Goal: Transaction & Acquisition: Purchase product/service

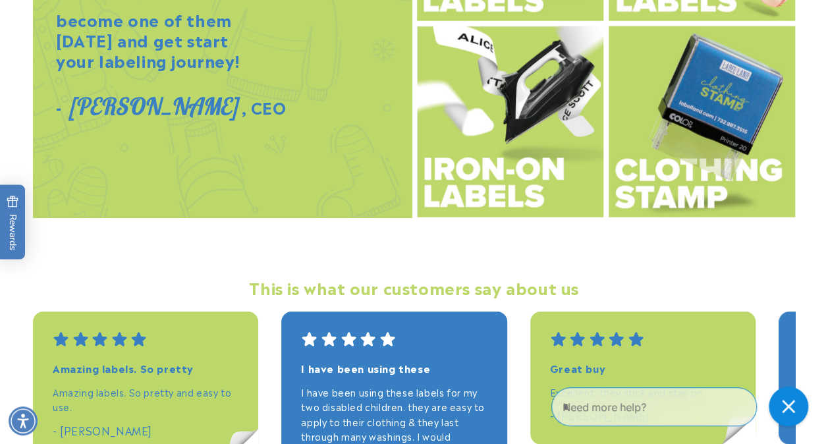
scroll to position [1630, 0]
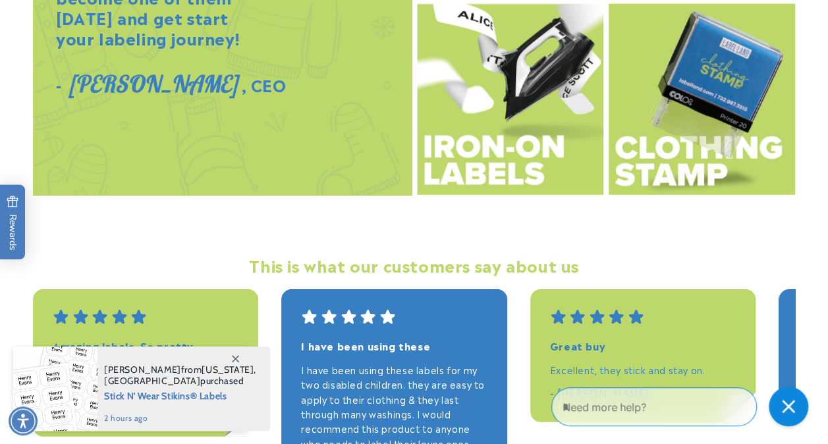
click at [473, 132] on img at bounding box center [510, 99] width 187 height 191
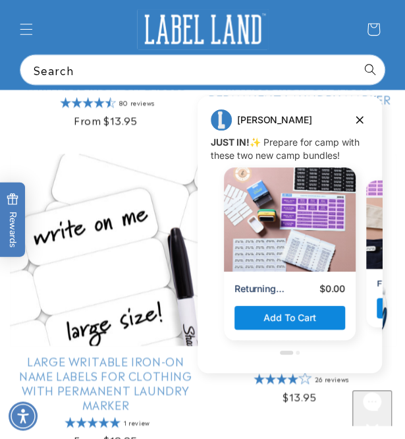
scroll to position [513, 0]
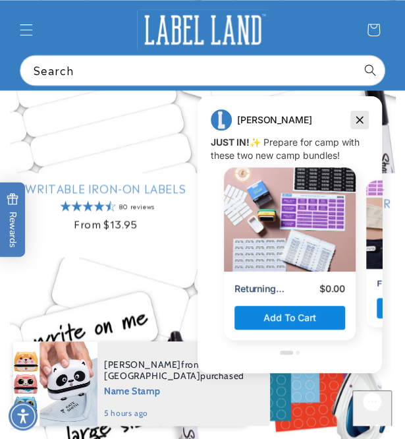
click at [357, 120] on icon "Dismiss campaign" at bounding box center [359, 120] width 13 height 16
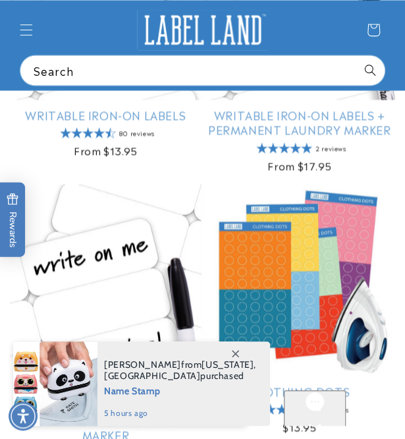
scroll to position [447, 0]
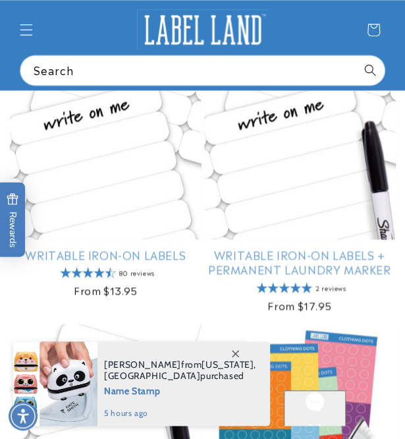
click at [285, 247] on link "Writable Iron-On Labels + Permanent Laundry Marker" at bounding box center [300, 261] width 192 height 29
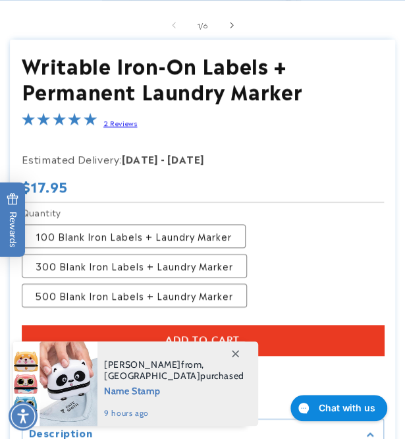
scroll to position [343, 0]
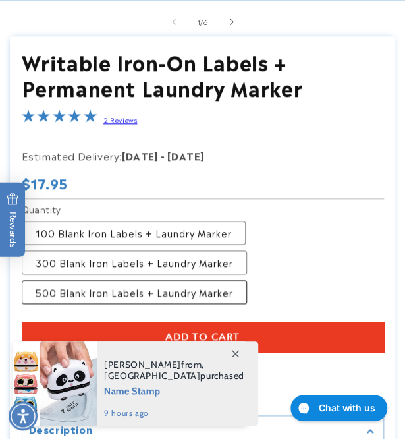
click at [156, 284] on label "500 Blank Iron Labels + Laundry Marker Variant sold out or unavailable" at bounding box center [134, 292] width 225 height 24
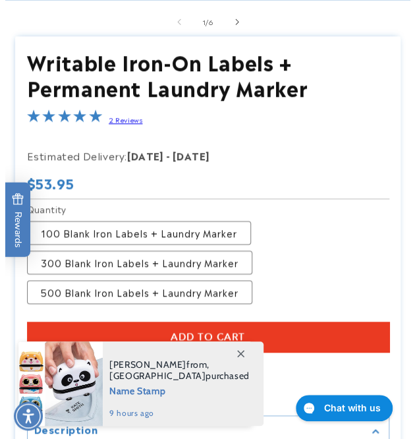
scroll to position [393, 0]
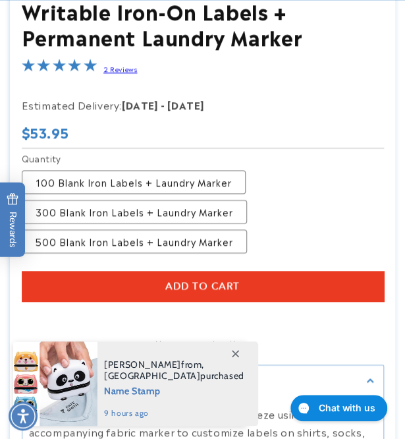
click at [175, 280] on span "Add to cart" at bounding box center [202, 286] width 74 height 12
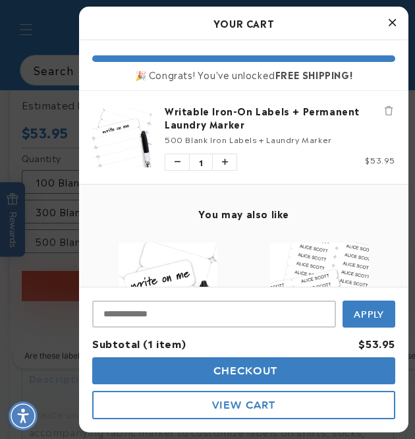
scroll to position [0, 680]
click at [224, 164] on button "Increase quantity of Writable Iron-On Labels + Permanent Laundry Marker" at bounding box center [225, 162] width 24 height 16
click at [220, 367] on span "Checkout" at bounding box center [244, 370] width 68 height 13
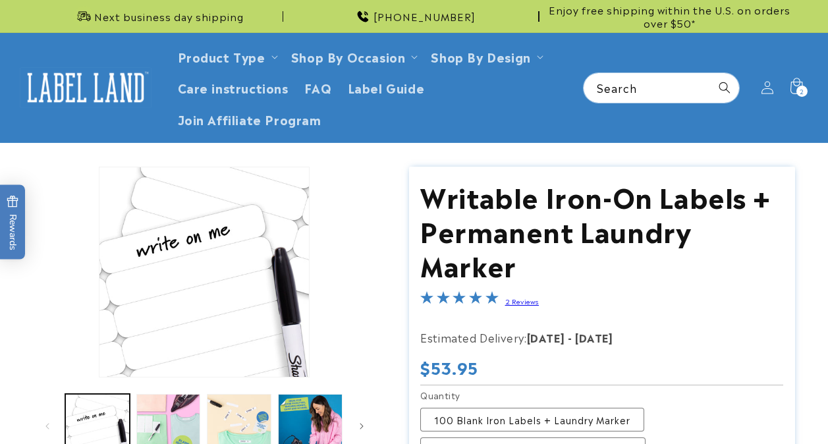
scroll to position [228, 0]
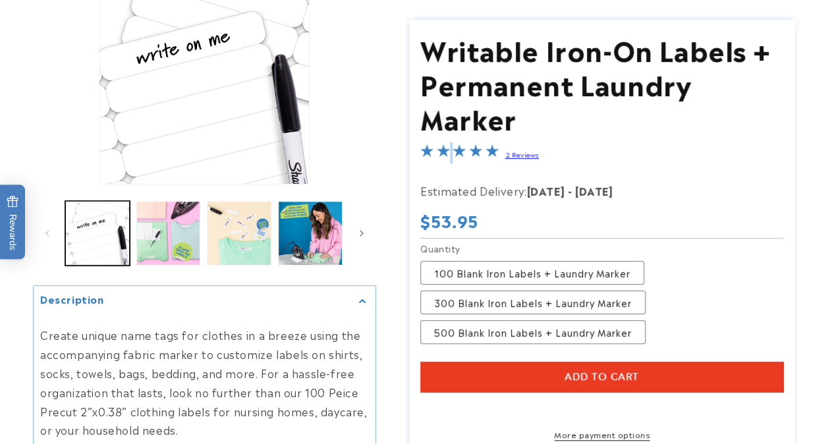
click at [451, 149] on span "5.0-star overall rating" at bounding box center [445, 154] width 16 height 16
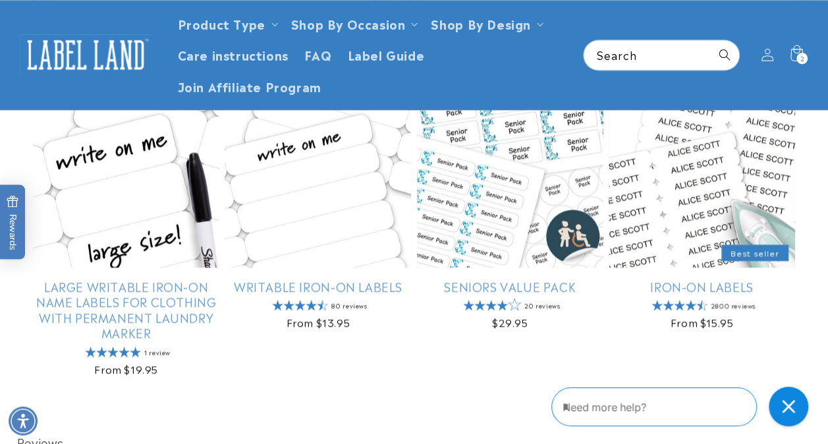
scroll to position [518, 0]
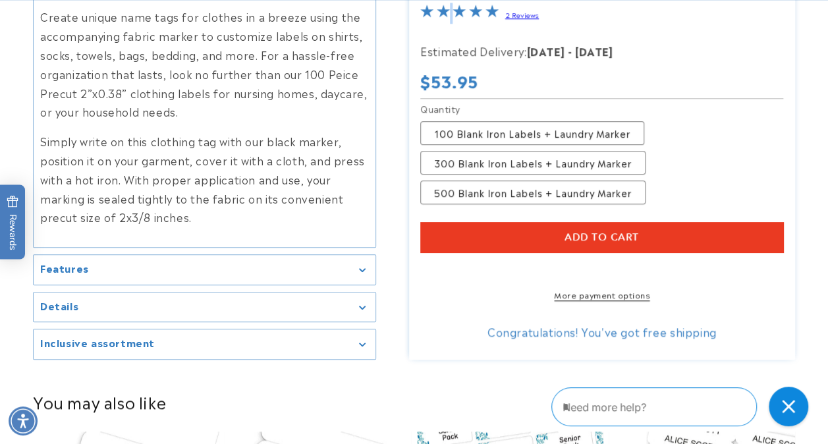
click at [424, 267] on shop-pay-wallet-button at bounding box center [422, 268] width 3 height 16
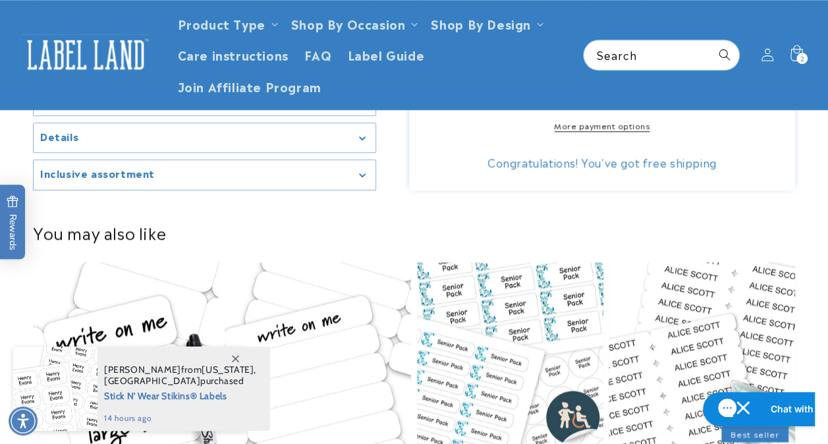
scroll to position [604, 0]
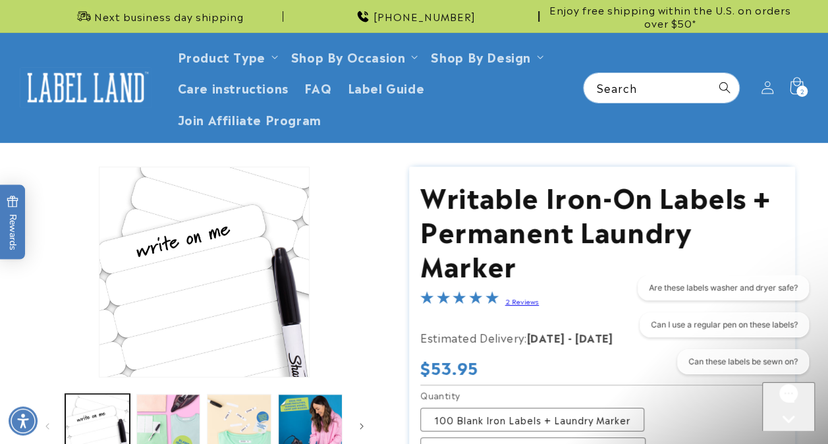
click at [790, 80] on icon at bounding box center [796, 88] width 31 height 31
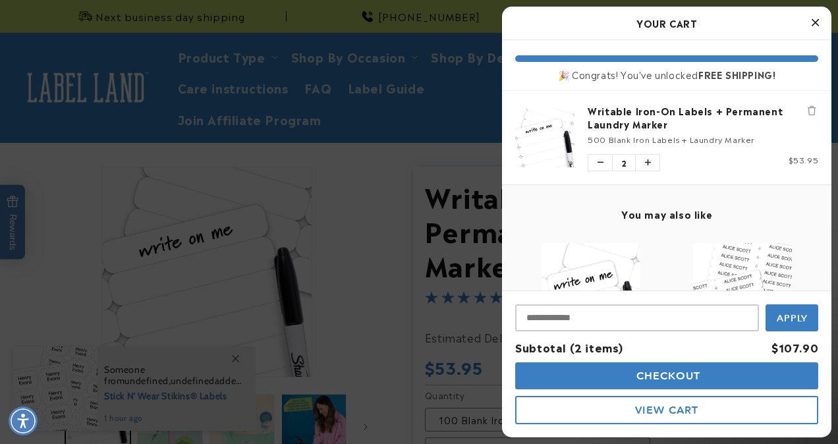
click at [704, 370] on button "Checkout" at bounding box center [666, 376] width 303 height 27
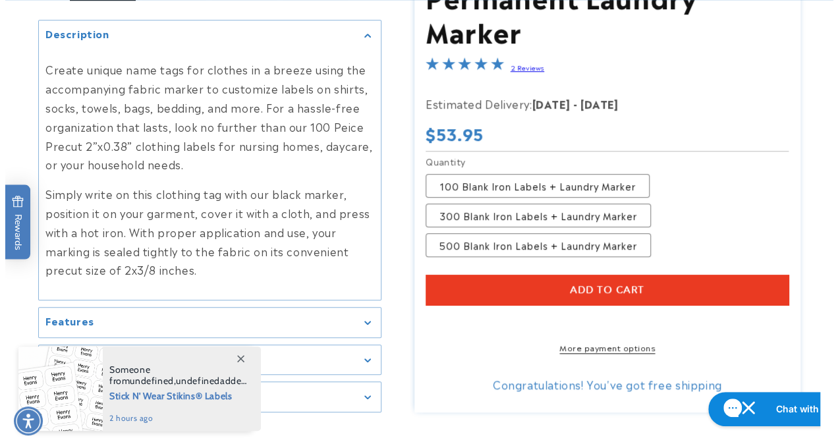
scroll to position [478, 0]
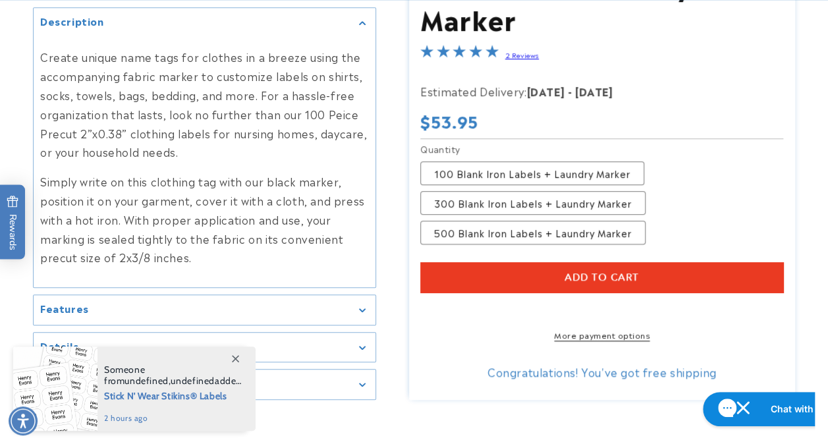
click at [537, 262] on button "Add to cart" at bounding box center [602, 277] width 363 height 30
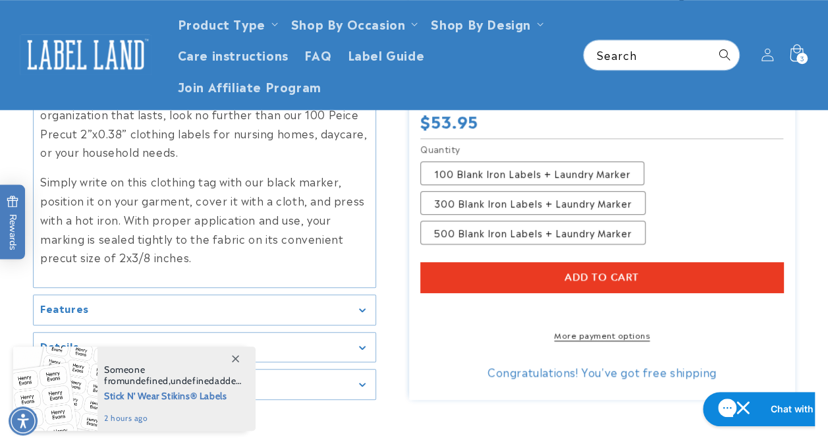
click at [807, 55] on div "3 3 items" at bounding box center [802, 58] width 11 height 11
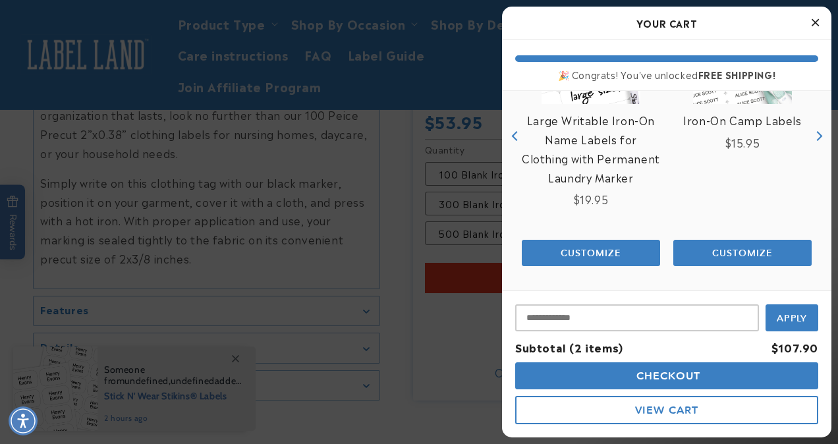
scroll to position [0, 0]
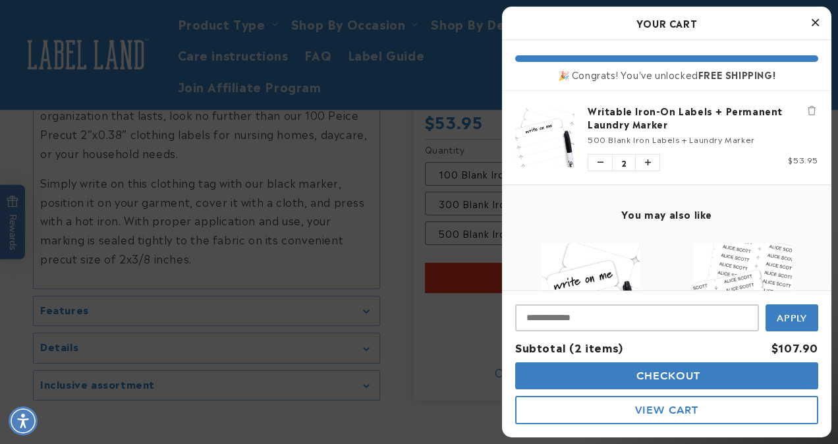
click at [654, 410] on span "View Cart" at bounding box center [666, 410] width 63 height 13
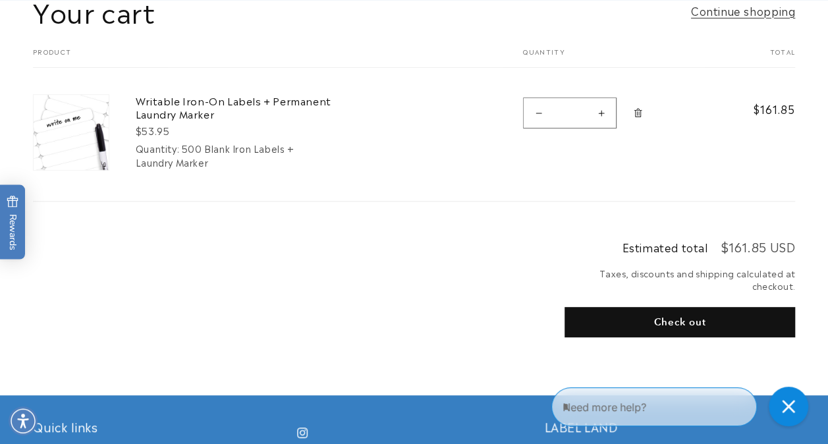
scroll to position [174, 0]
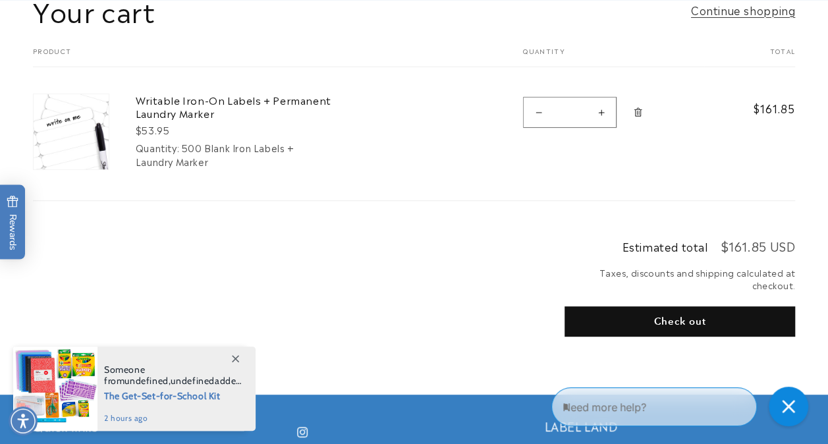
click at [534, 119] on button "Decrease quantity for Writable Iron-On Labels + Permanent Laundry Marker" at bounding box center [539, 112] width 30 height 31
type input "*"
click at [680, 321] on button "Check out" at bounding box center [680, 321] width 231 height 30
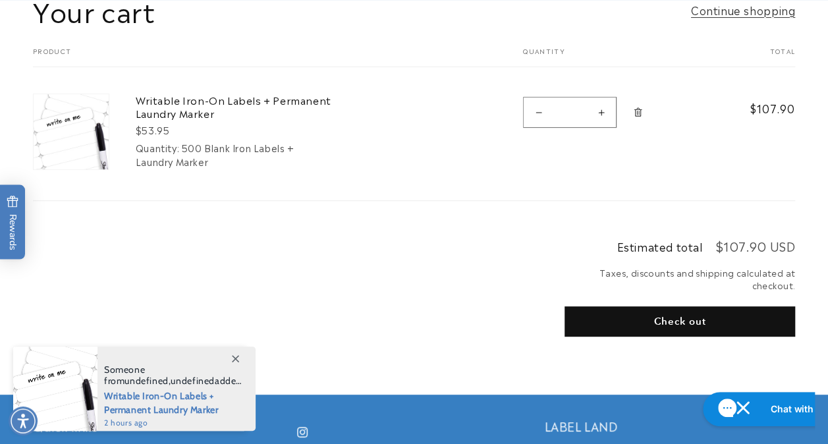
click at [232, 359] on icon at bounding box center [235, 358] width 7 height 7
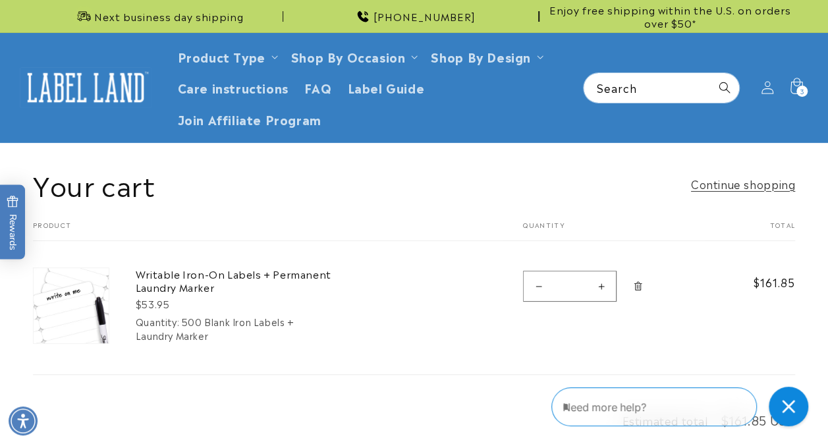
click at [533, 279] on button "Decrease quantity for Writable Iron-On Labels + Permanent Laundry Marker" at bounding box center [539, 286] width 30 height 31
type input "*"
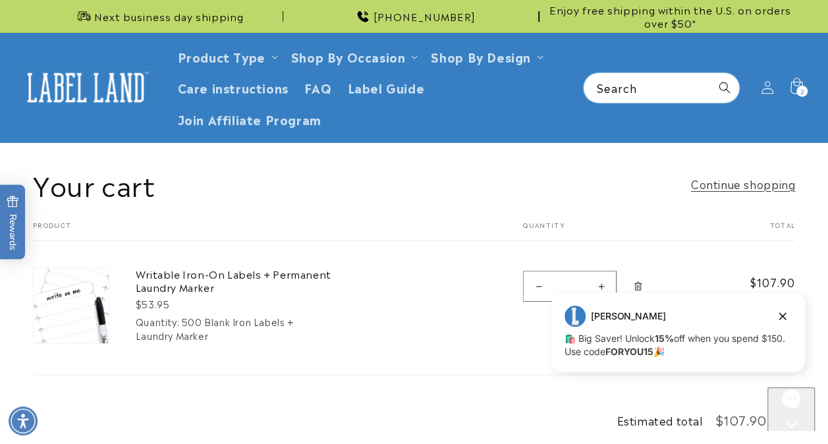
click at [421, 240] on th "Product" at bounding box center [261, 231] width 457 height 20
